Goal: Check status: Check status

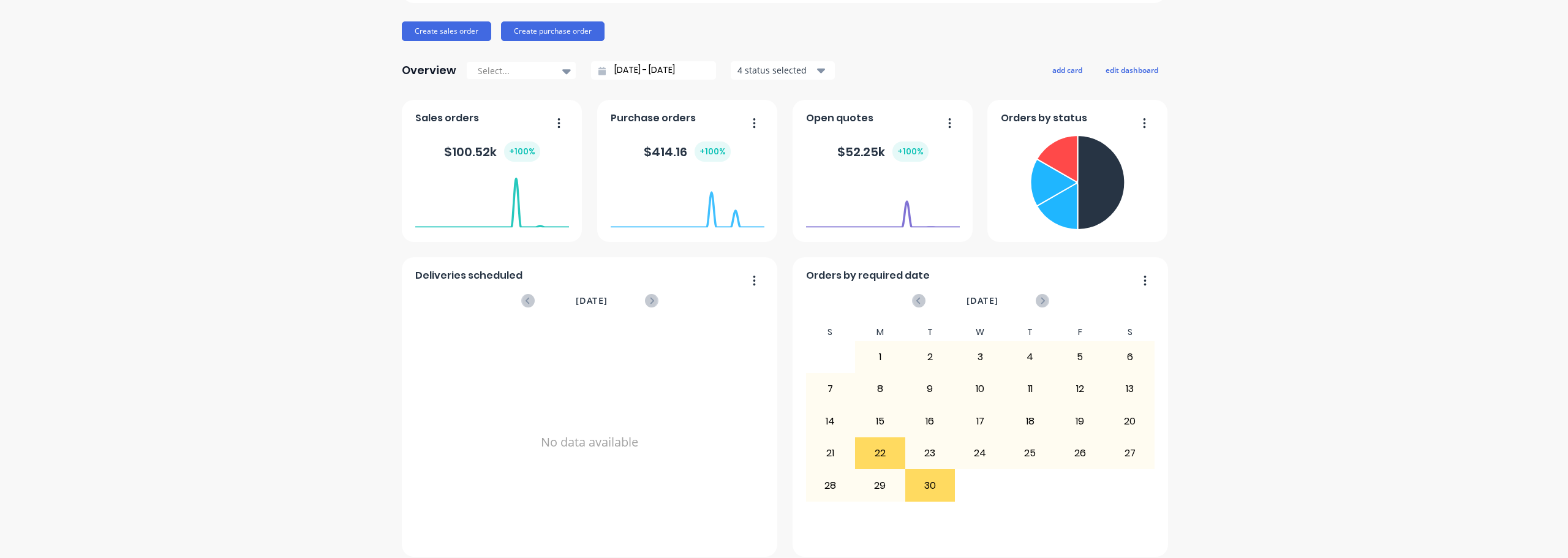
scroll to position [143, 0]
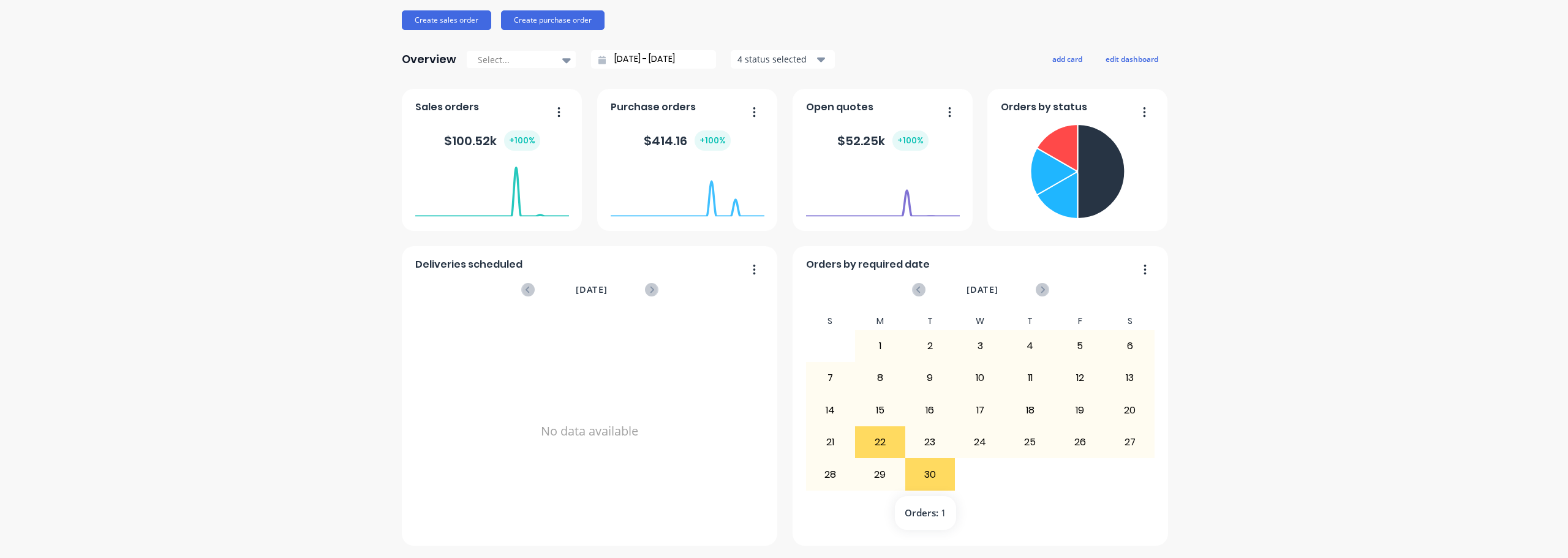
click at [935, 477] on div "30" at bounding box center [931, 473] width 49 height 30
click at [931, 481] on div "30" at bounding box center [931, 473] width 49 height 30
click at [921, 514] on div "5 6 7 8 9 10 11" at bounding box center [981, 506] width 350 height 32
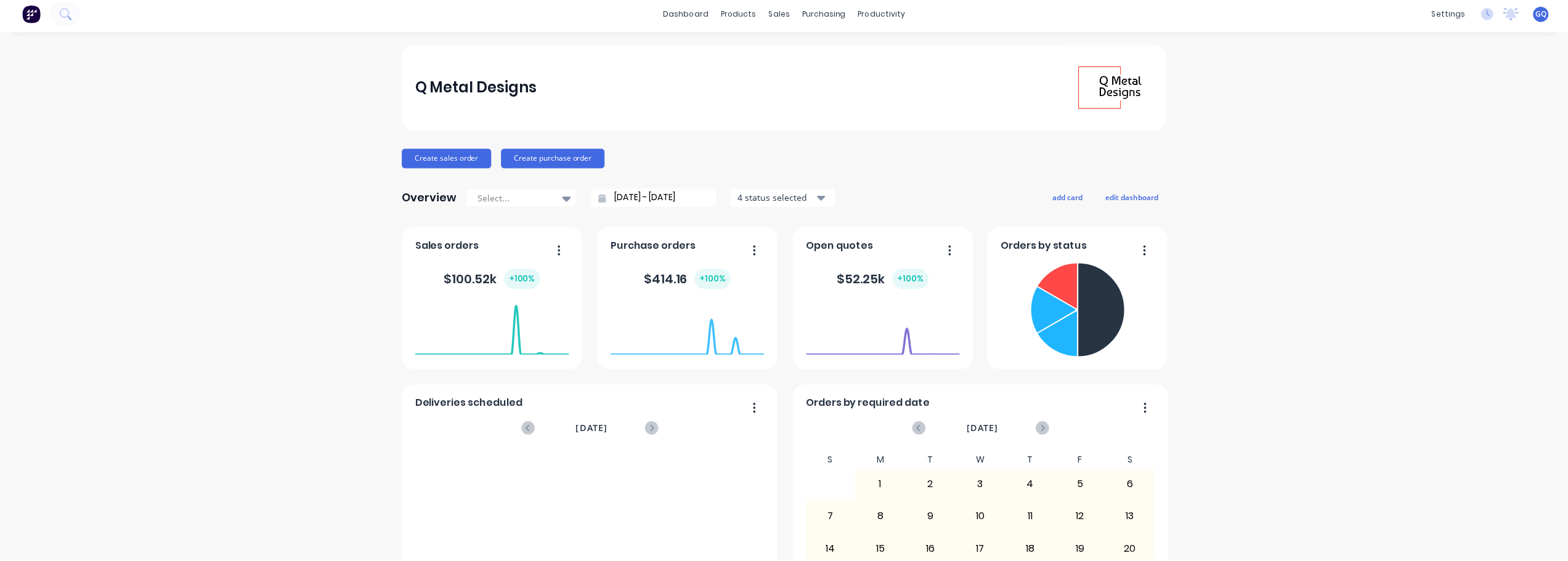
scroll to position [0, 0]
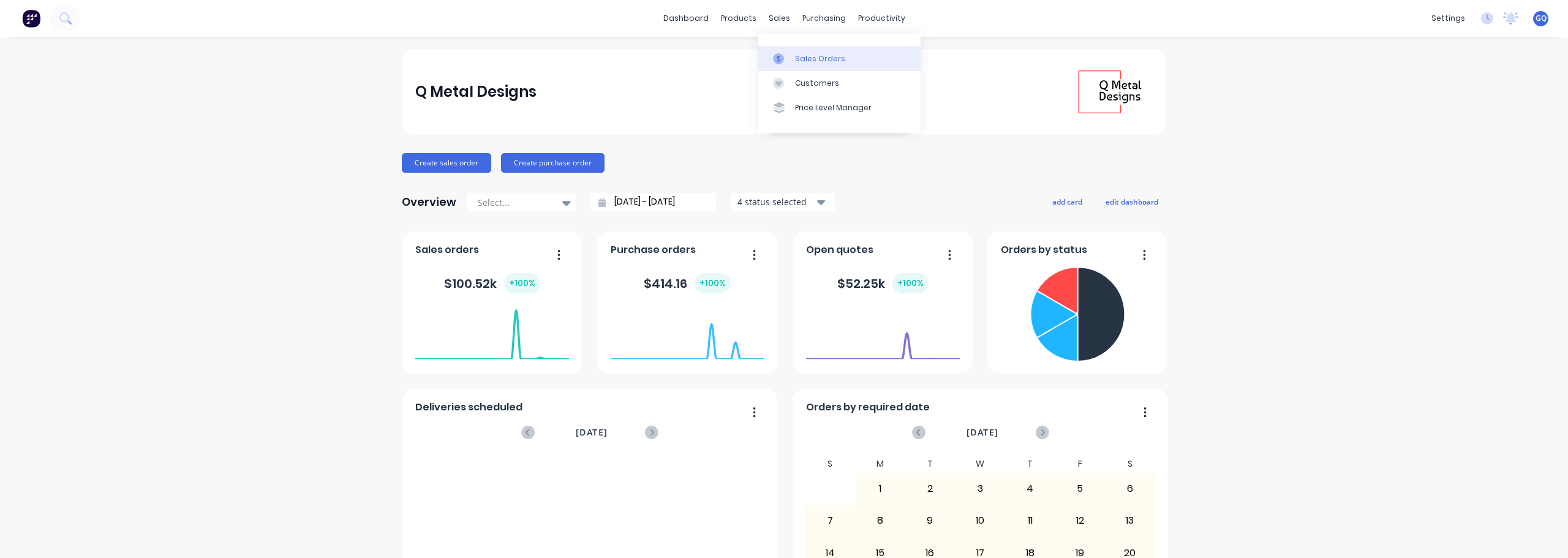
click at [807, 55] on div "Sales Orders" at bounding box center [820, 58] width 50 height 11
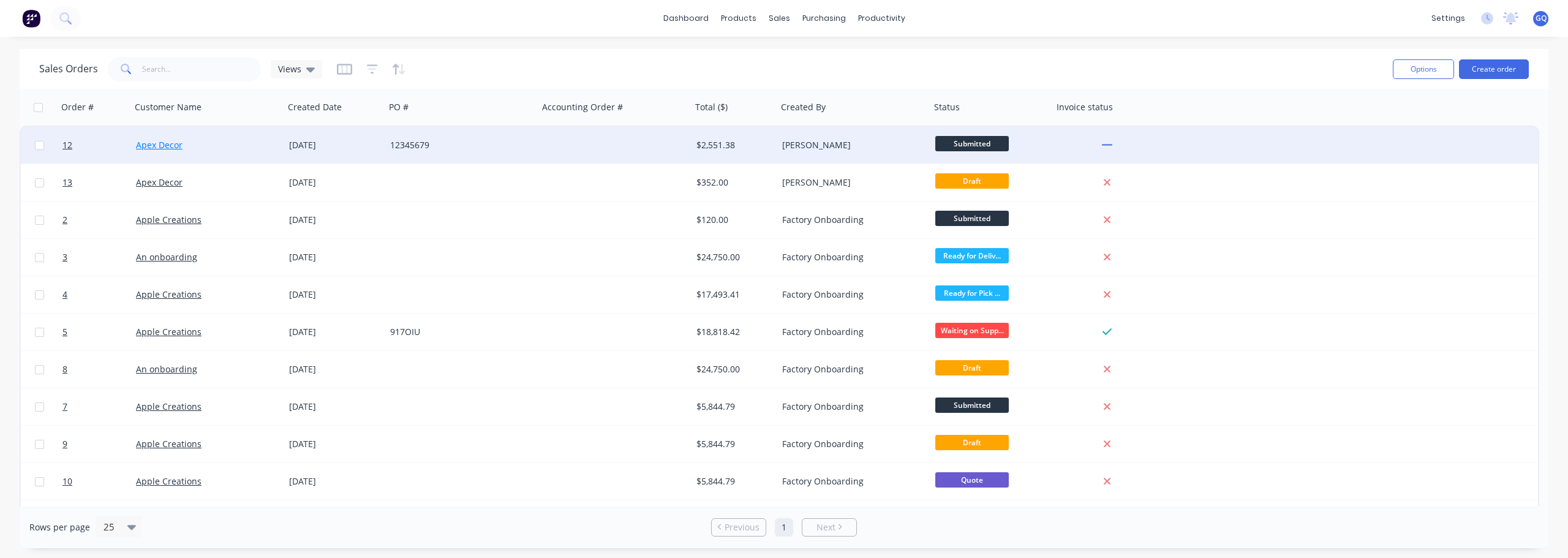
click at [174, 147] on link "Apex Decor" at bounding box center [159, 145] width 47 height 11
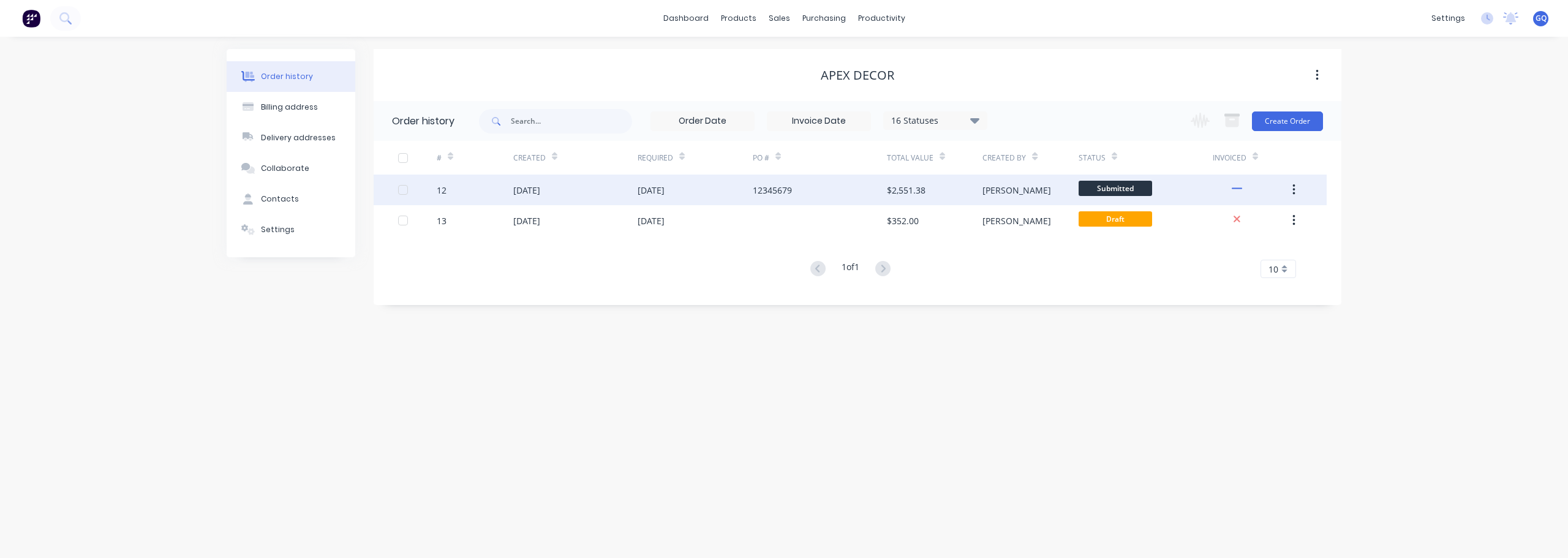
click at [561, 198] on div "[DATE]" at bounding box center [575, 190] width 124 height 30
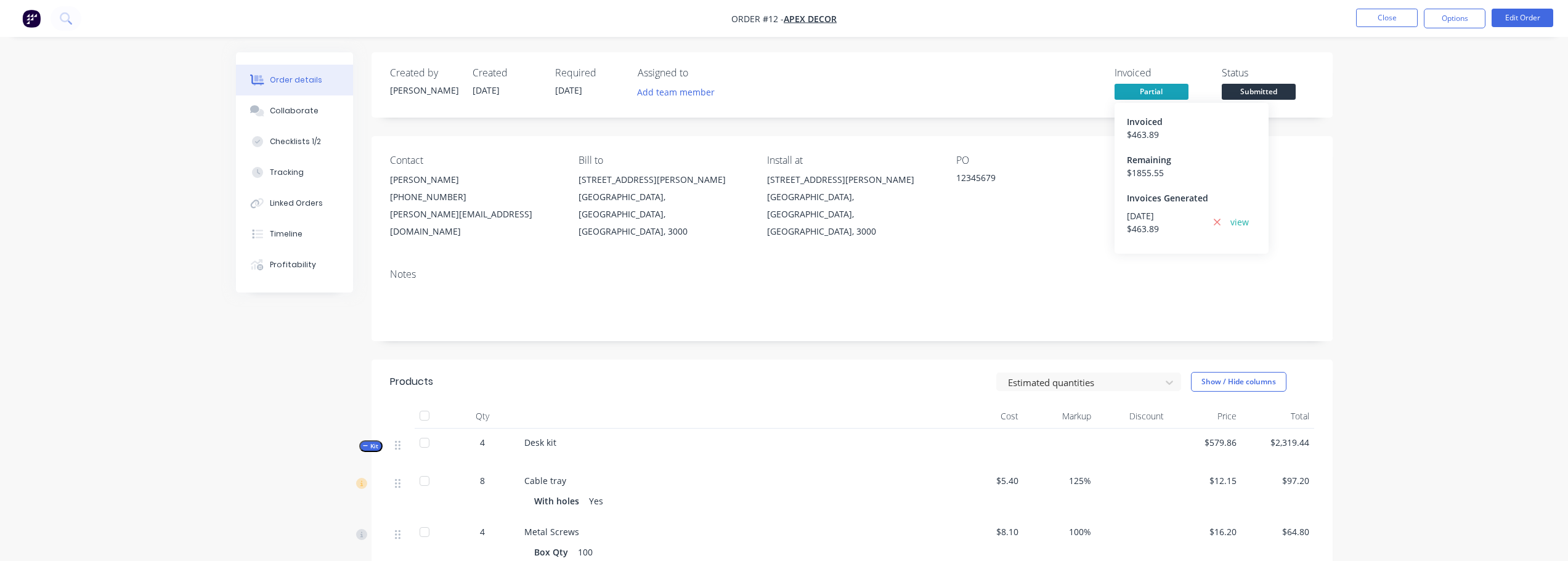
click at [1161, 240] on div "[DATE] $ 463.89 view" at bounding box center [1191, 225] width 129 height 32
click at [1246, 222] on link "view" at bounding box center [1239, 222] width 18 height 13
